Goal: Information Seeking & Learning: Learn about a topic

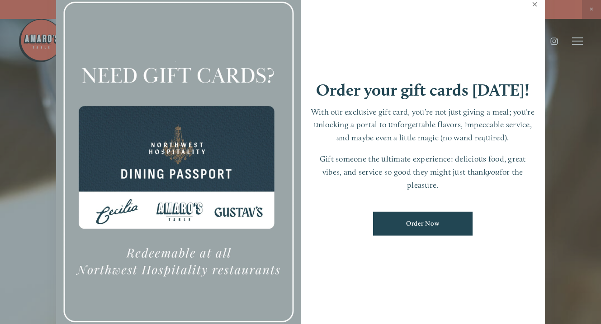
click at [536, 5] on link "Close" at bounding box center [535, 5] width 18 height 25
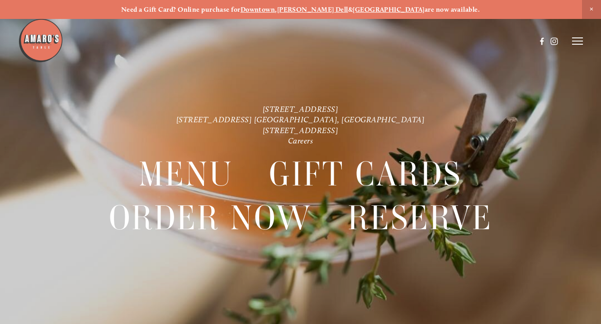
scroll to position [19, 0]
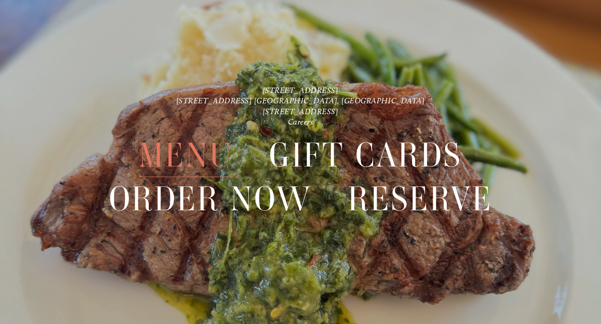
click at [190, 154] on span "Menu" at bounding box center [186, 155] width 94 height 43
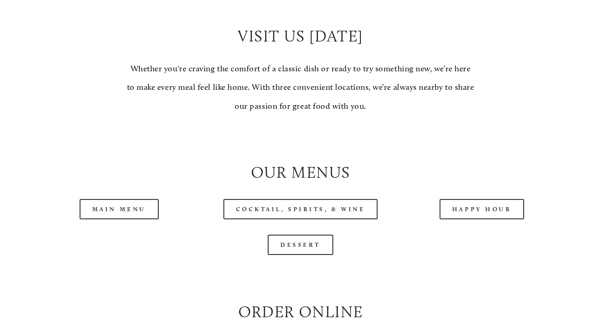
scroll to position [748, 0]
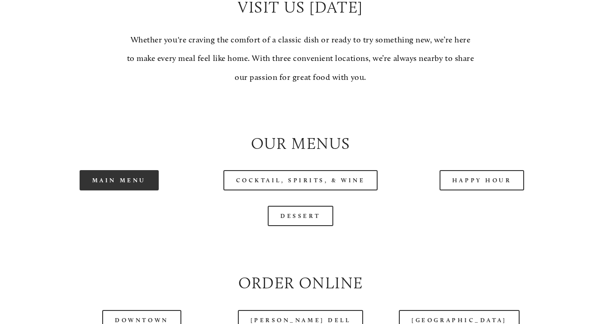
click at [138, 191] on link "Main Menu" at bounding box center [119, 180] width 79 height 20
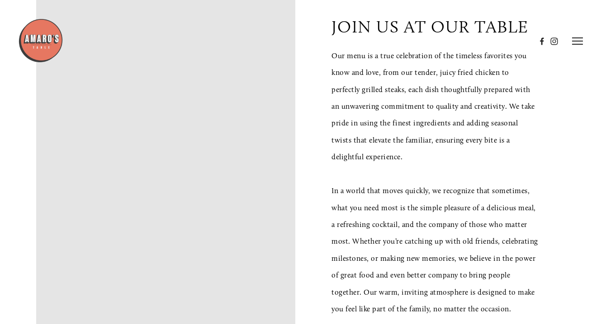
scroll to position [205, 0]
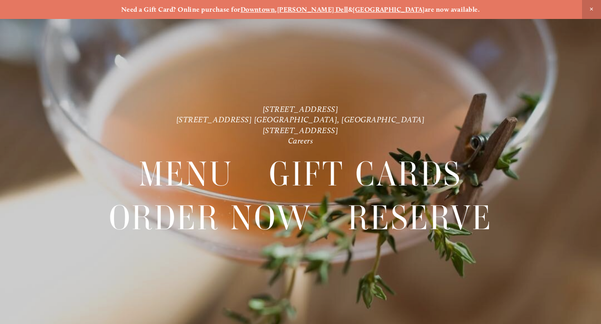
scroll to position [11, 0]
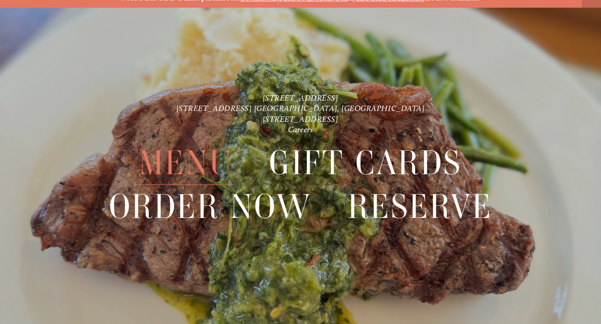
click at [171, 155] on span "Menu" at bounding box center [186, 162] width 94 height 43
